Goal: Information Seeking & Learning: Check status

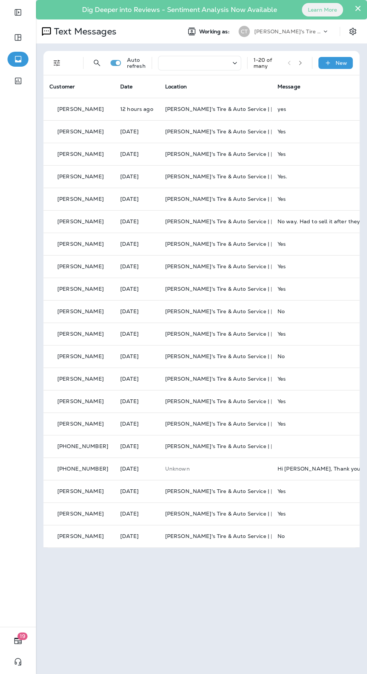
scroll to position [0, 3]
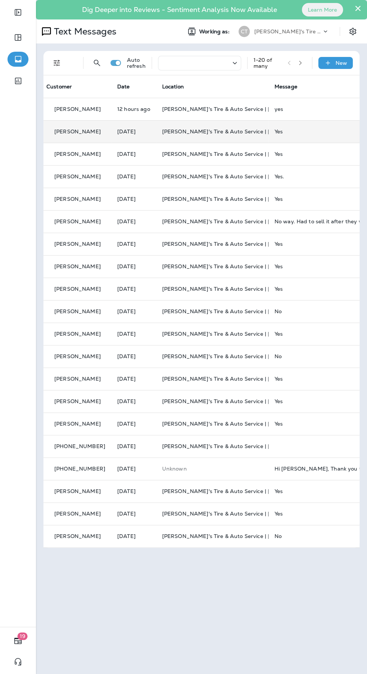
click at [196, 132] on span "[PERSON_NAME]'s Tire & Auto Service | [GEOGRAPHIC_DATA]" at bounding box center [244, 131] width 164 height 7
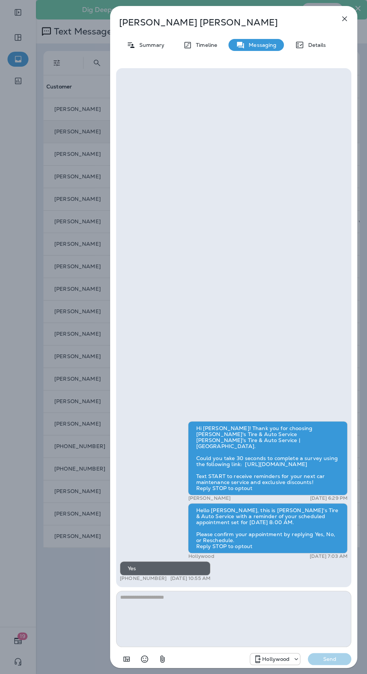
click at [345, 21] on icon "button" at bounding box center [344, 18] width 9 height 9
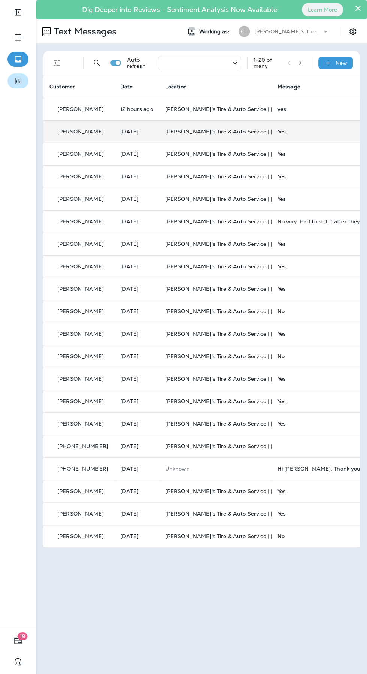
click at [21, 84] on icon "button" at bounding box center [17, 80] width 9 height 9
click at [20, 61] on icon "button" at bounding box center [18, 59] width 6 height 6
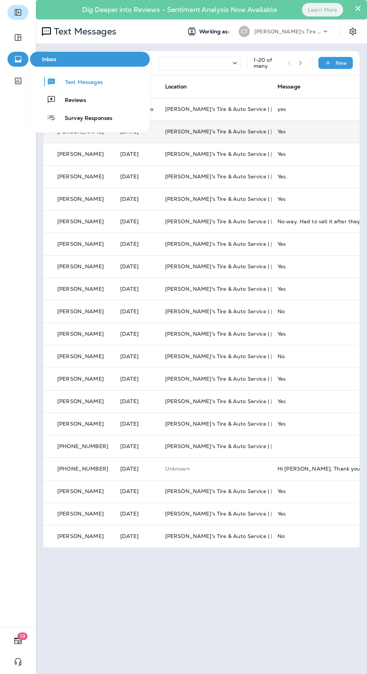
click at [20, 8] on icon "Expand Sidebar" at bounding box center [17, 12] width 9 height 9
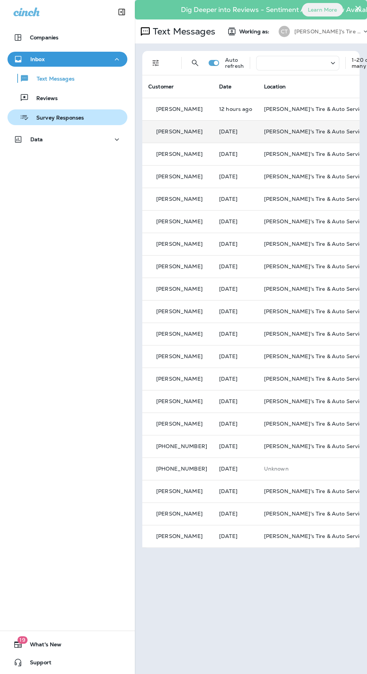
click at [90, 118] on div "Survey Responses" at bounding box center [67, 117] width 114 height 11
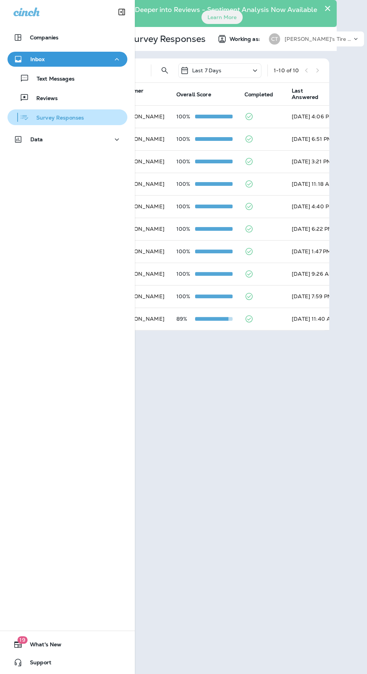
scroll to position [0, 61]
